Goal: Information Seeking & Learning: Learn about a topic

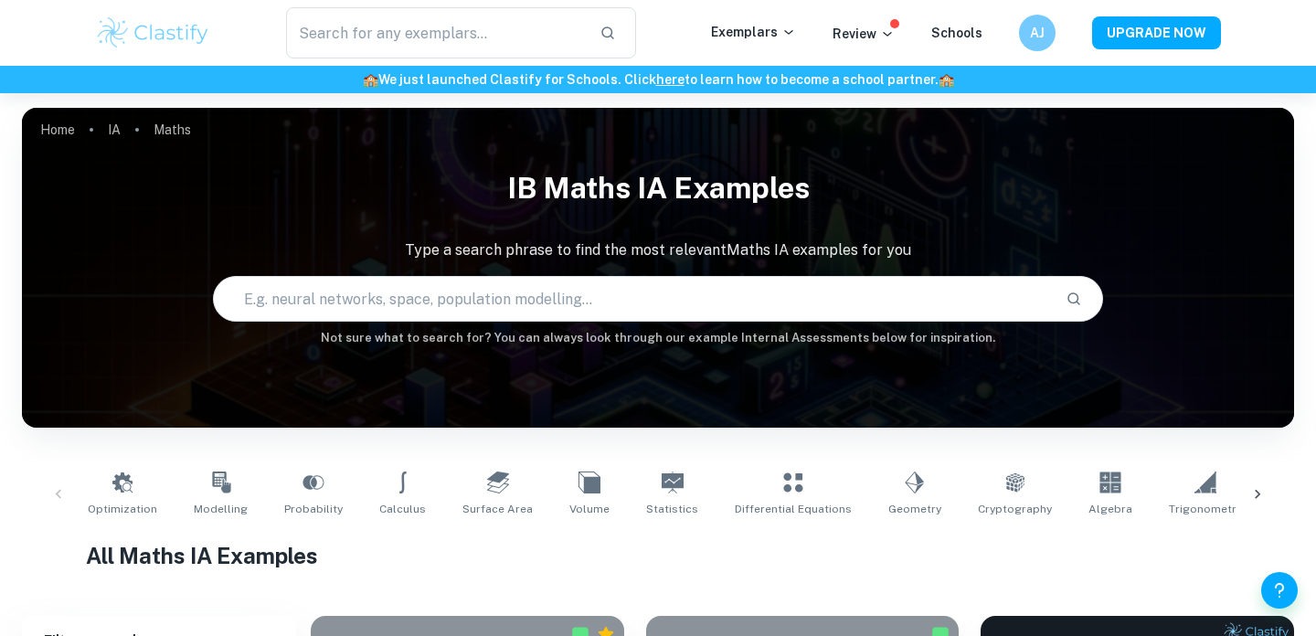
scroll to position [433, 0]
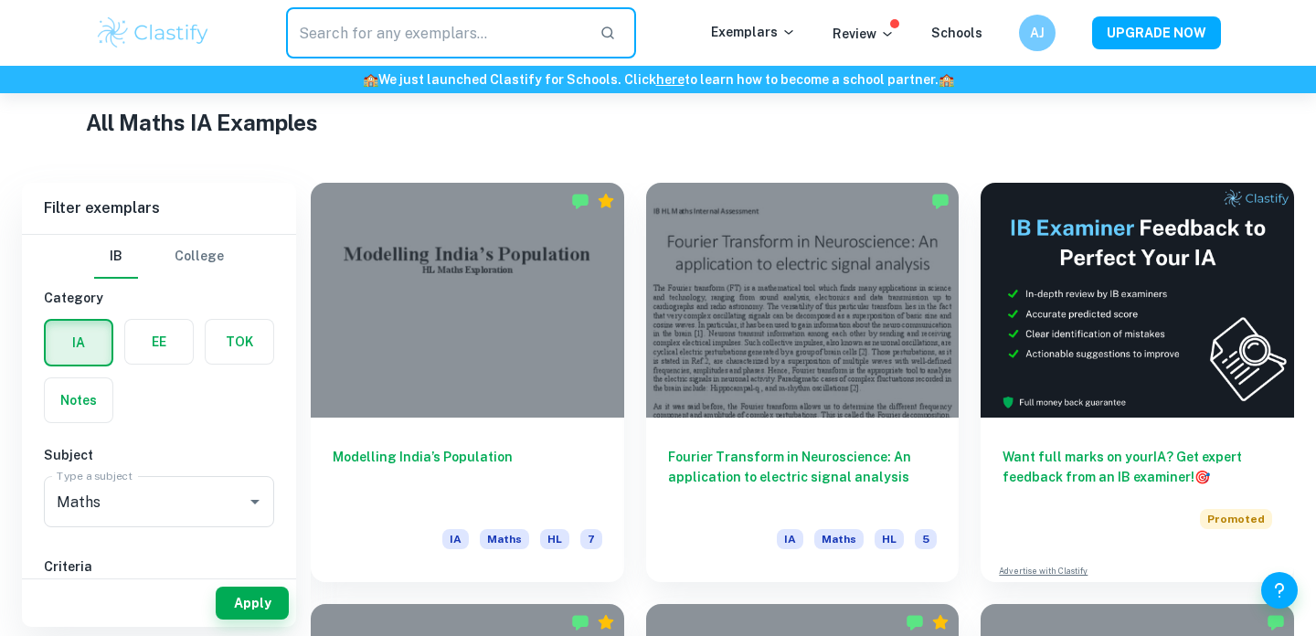
click at [442, 20] on input "text" at bounding box center [435, 32] width 299 height 51
paste input "The correlation between the Population, GDP and CO2 Emissions of global economi…"
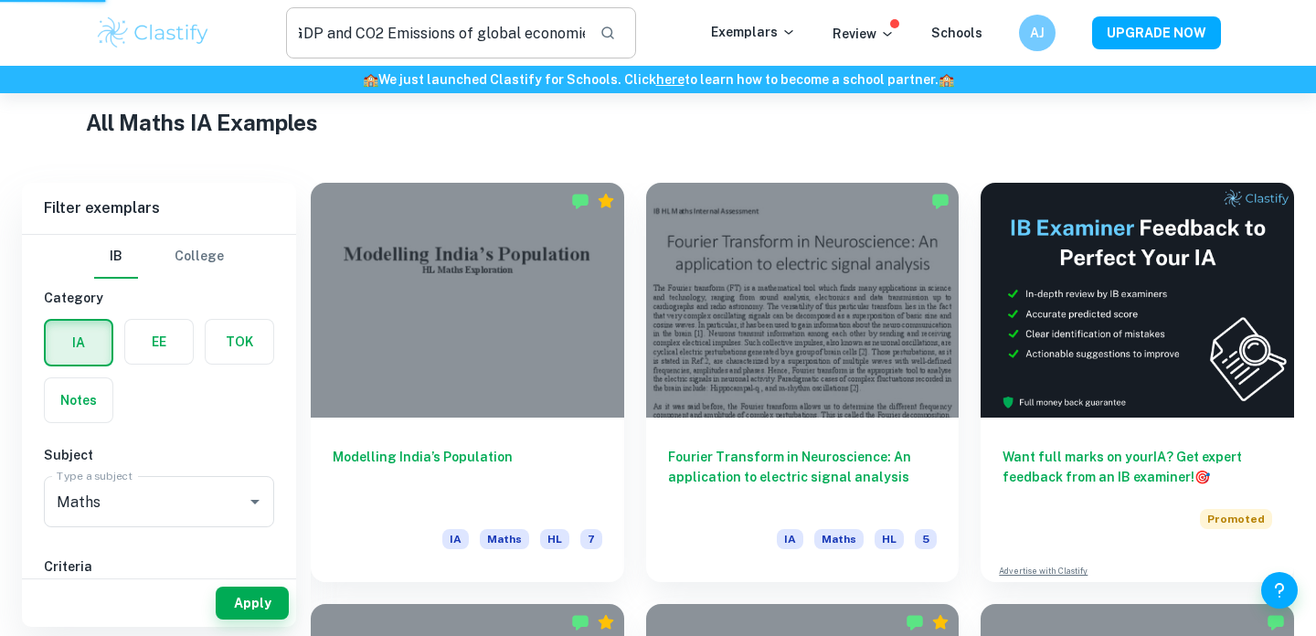
scroll to position [0, 0]
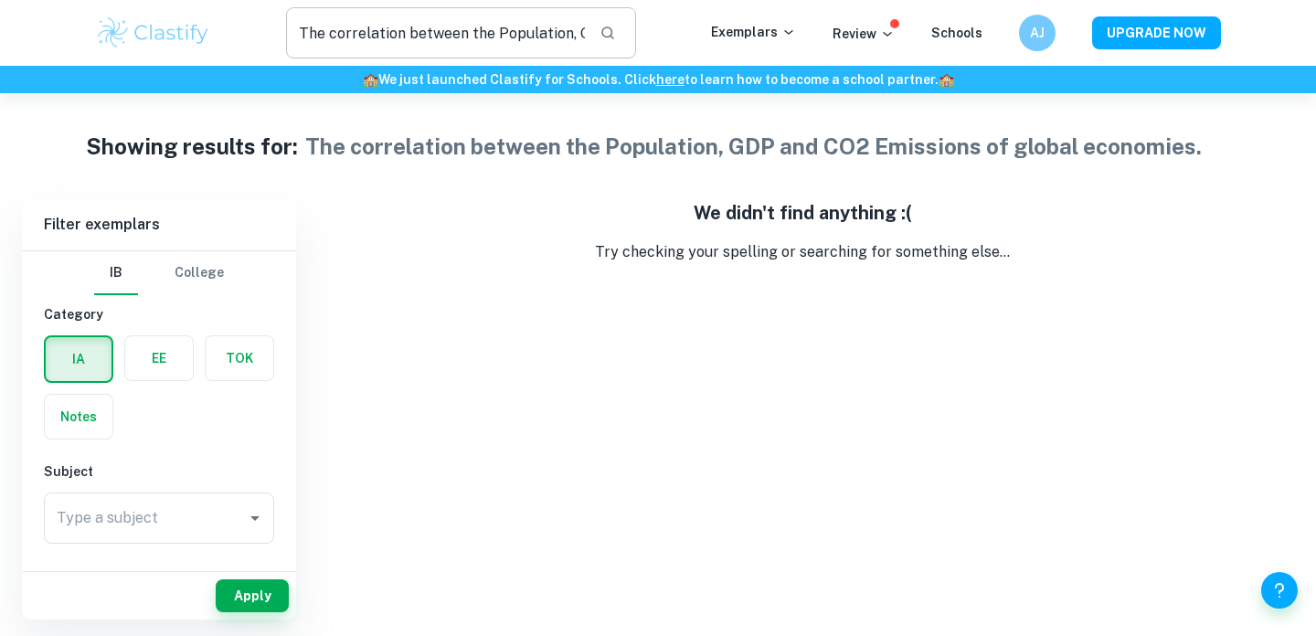
click at [504, 37] on input "The correlation between the Population, GDP and CO2 Emissions of global economi…" at bounding box center [435, 32] width 299 height 51
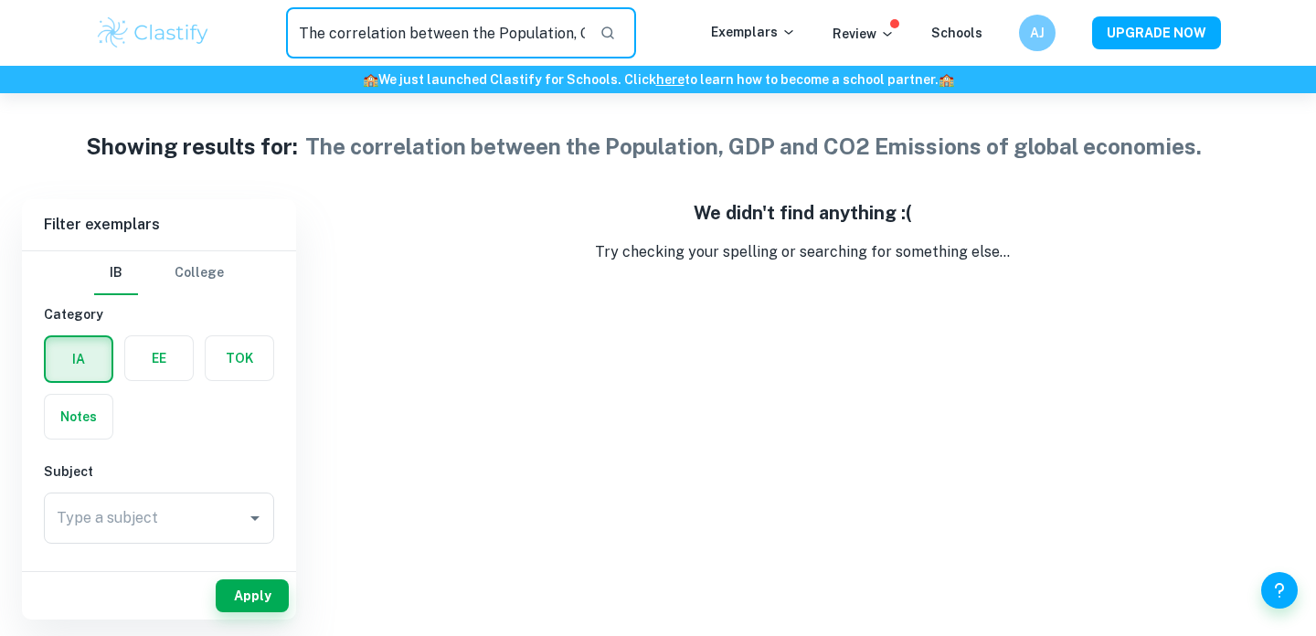
drag, startPoint x: 504, startPoint y: 37, endPoint x: 568, endPoint y: 31, distance: 64.3
click at [568, 31] on input "The correlation between the Population, GDP and CO2 Emissions of global economi…" at bounding box center [435, 32] width 299 height 51
drag, startPoint x: 518, startPoint y: 33, endPoint x: 470, endPoint y: 39, distance: 48.9
click at [471, 39] on input "The correlation between the GDP and CO2 Emissions of global economies." at bounding box center [435, 32] width 299 height 51
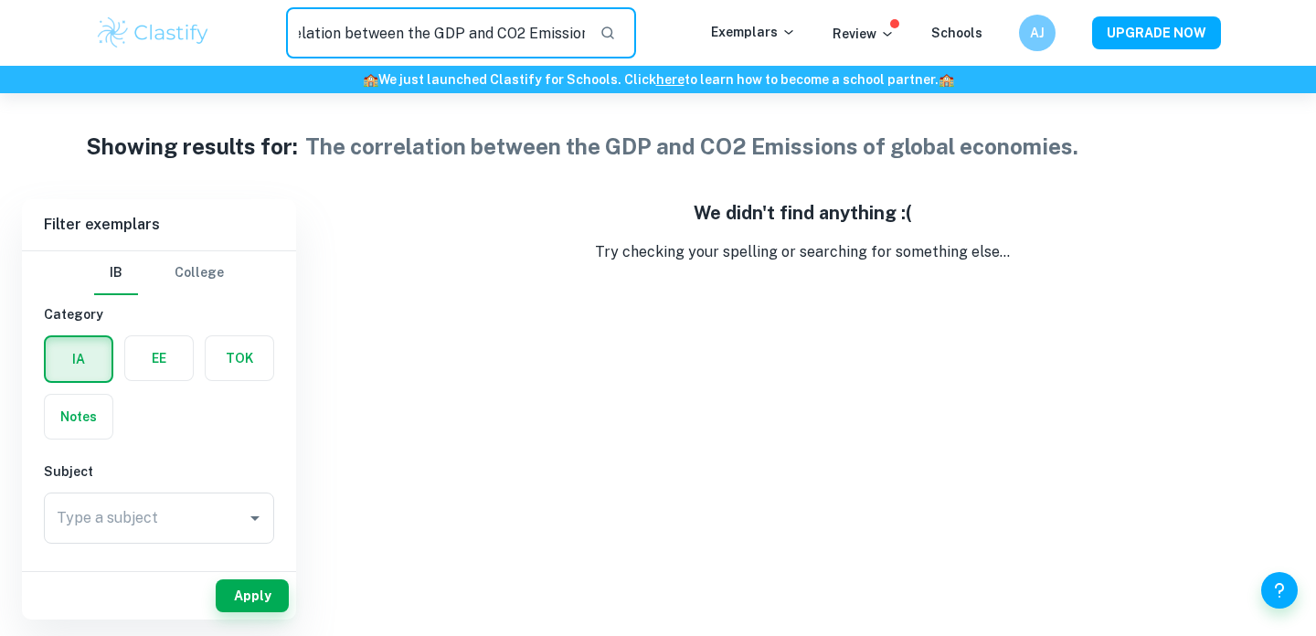
click at [457, 37] on input "The correlation between the GDP and CO2 Emissions of global economies." at bounding box center [435, 32] width 299 height 51
drag, startPoint x: 545, startPoint y: 33, endPoint x: 684, endPoint y: 32, distance: 138.9
click at [684, 34] on div "The correlation between the GDP per capita and CO2 Emissions of global economie…" at bounding box center [461, 32] width 500 height 51
type input "The correlation between the GDP per capita"
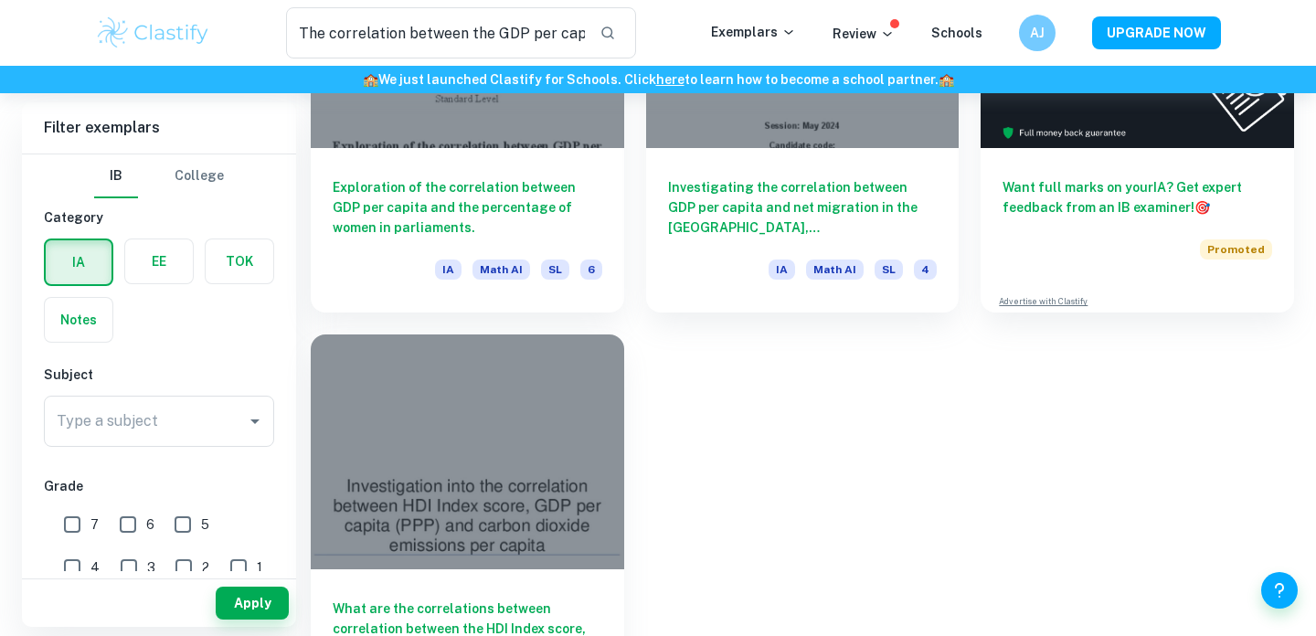
scroll to position [384, 0]
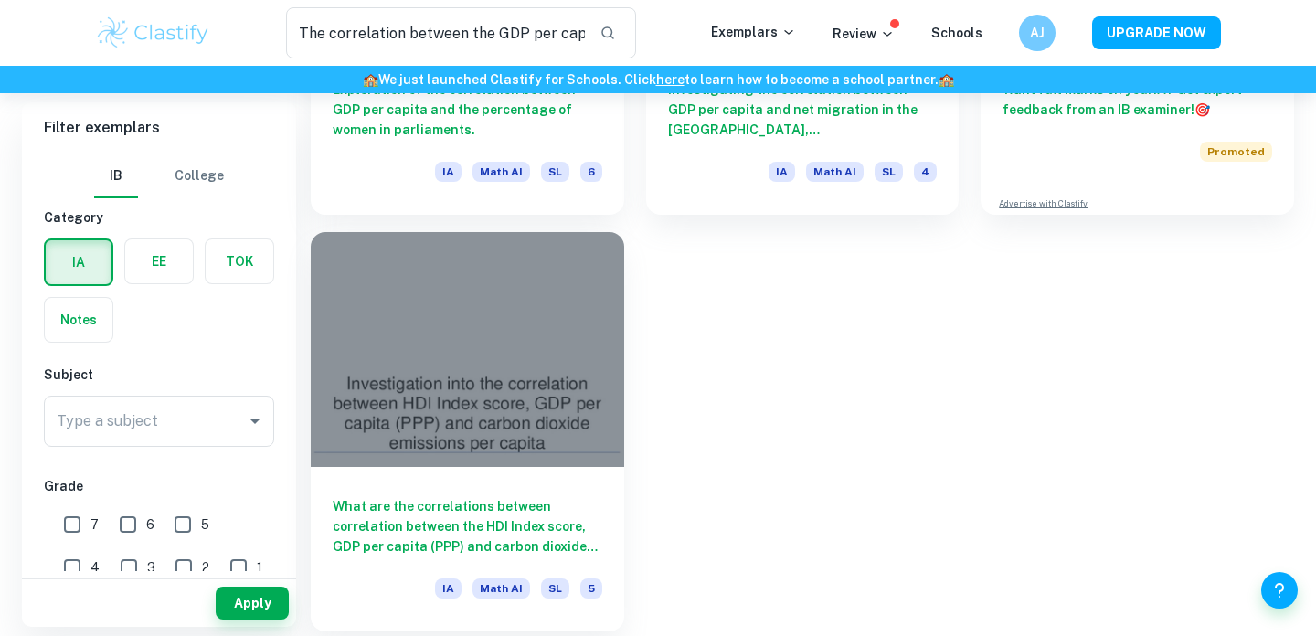
click at [446, 291] on div at bounding box center [467, 349] width 313 height 235
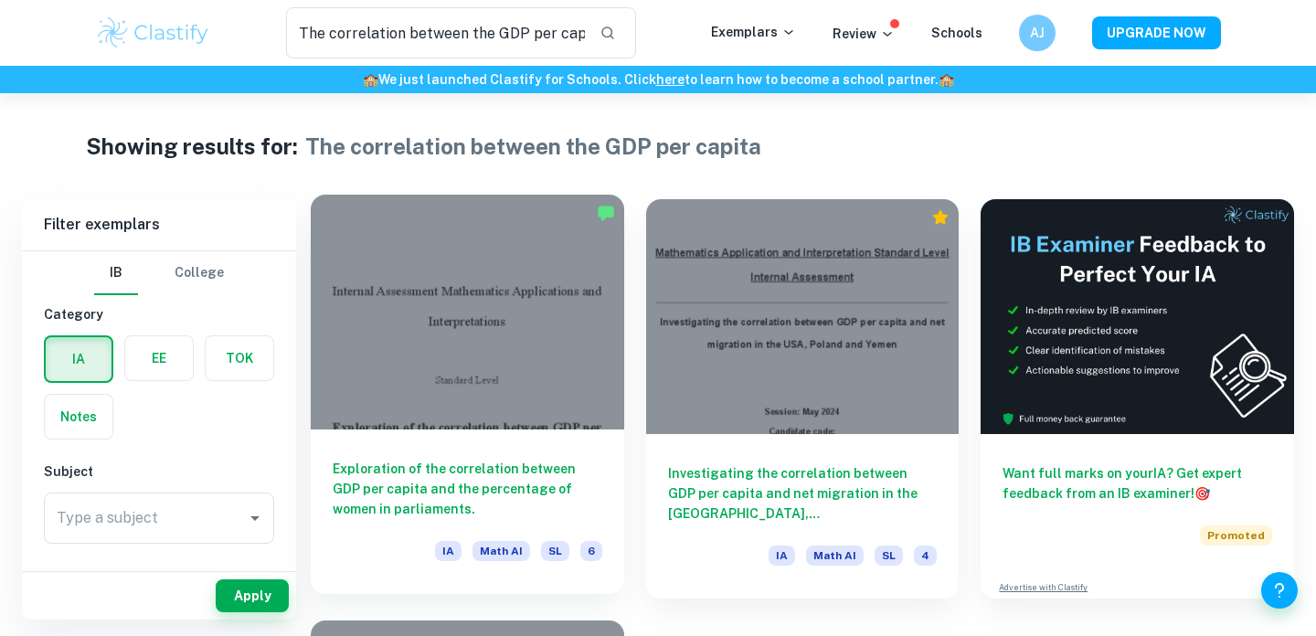
click at [459, 336] on div at bounding box center [467, 312] width 313 height 235
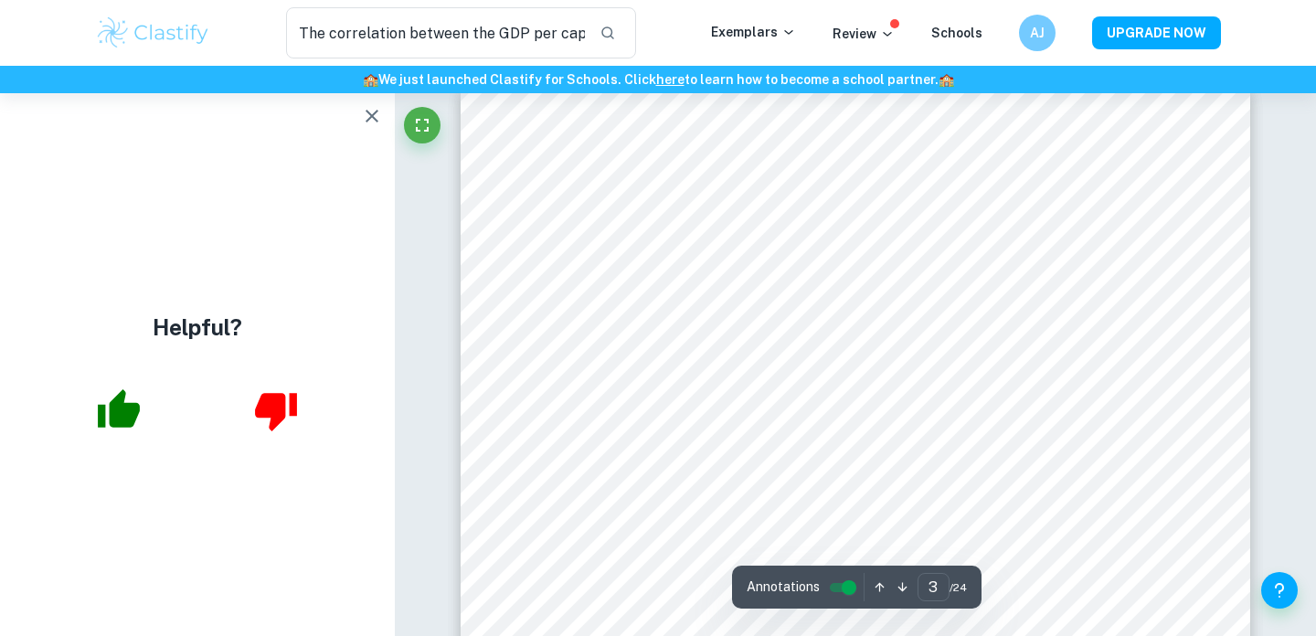
scroll to position [2434, 0]
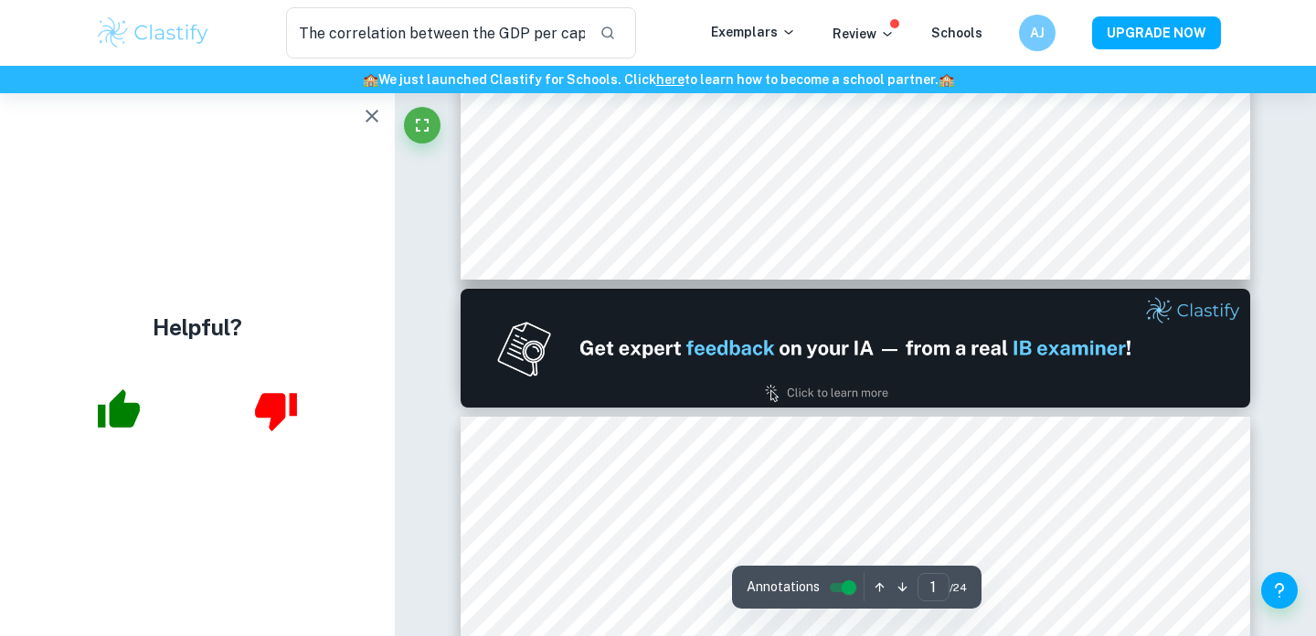
type input "2"
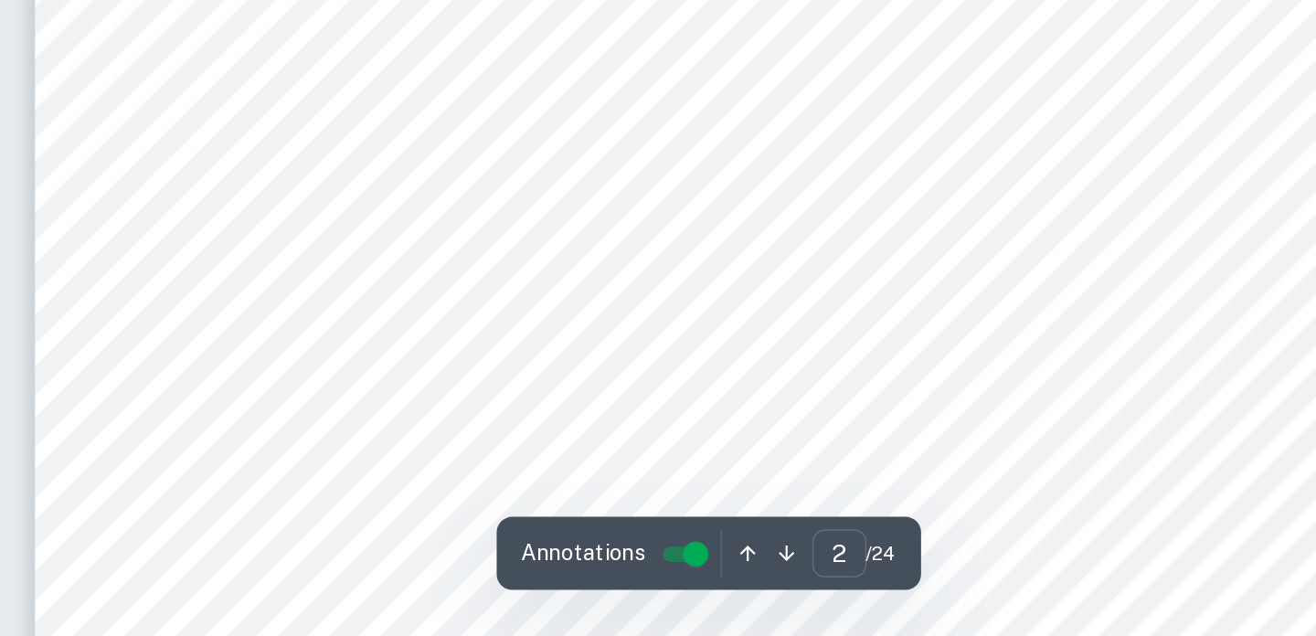
scroll to position [1736, 0]
